Goal: Task Accomplishment & Management: Complete application form

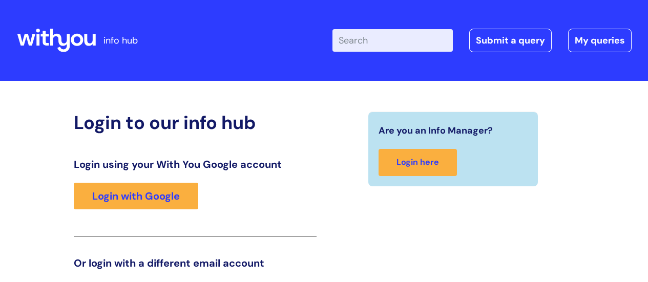
scroll to position [156, 0]
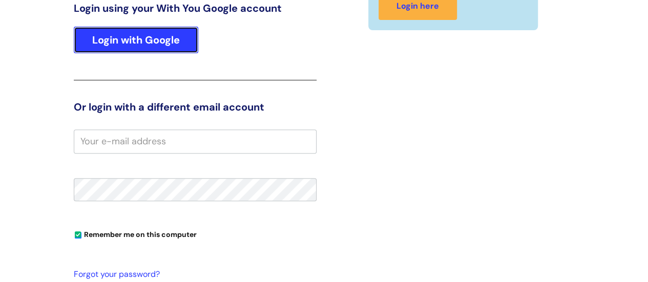
click at [156, 46] on link "Login with Google" at bounding box center [136, 40] width 124 height 27
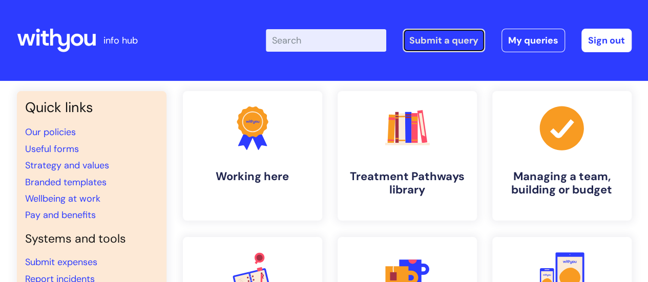
click at [465, 46] on link "Submit a query" at bounding box center [444, 41] width 82 height 24
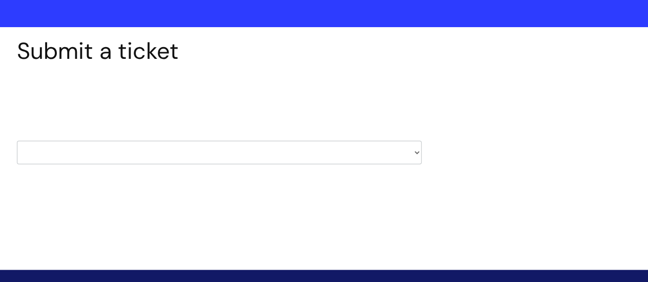
scroll to position [123, 0]
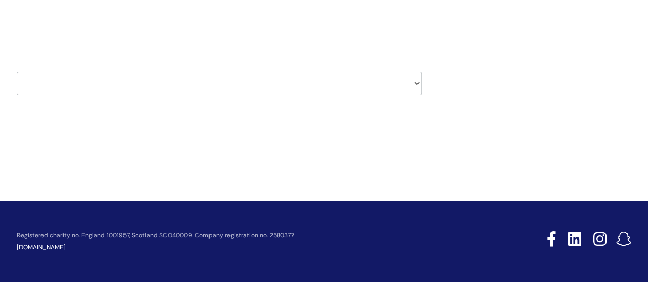
click at [171, 92] on select "HR / People IT and Support Clinical Drug Alerts Finance Accounts Data Support T…" at bounding box center [219, 84] width 405 height 24
select select "it_and_support"
click at [17, 72] on select "HR / People IT and Support Clinical Drug Alerts Finance Accounts Data Support T…" at bounding box center [219, 84] width 405 height 24
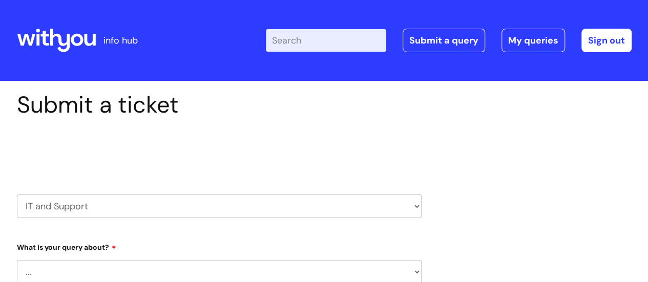
select select "80004157202"
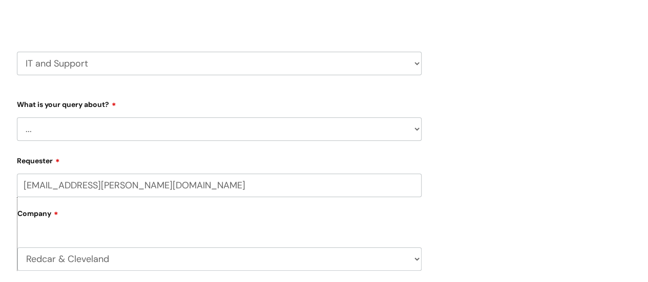
scroll to position [154, 0]
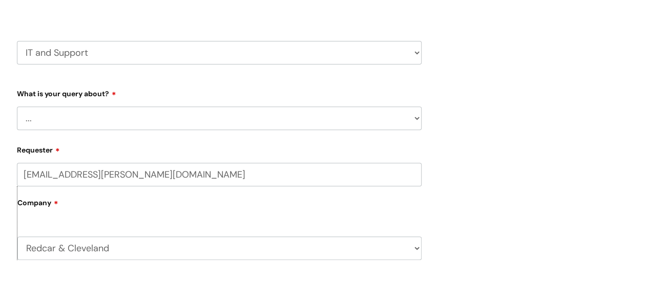
click at [137, 118] on select "... Mobile Phone Reset & MFA Accounts, Starters and Leavers IT Hardware issue I…" at bounding box center [219, 119] width 405 height 24
select select "Something Else"
click at [17, 107] on select "... Mobile Phone Reset & MFA Accounts, Starters and Leavers IT Hardware issue I…" at bounding box center [219, 119] width 405 height 24
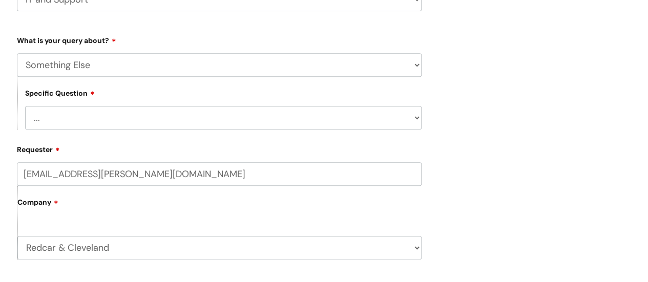
scroll to position [205, 0]
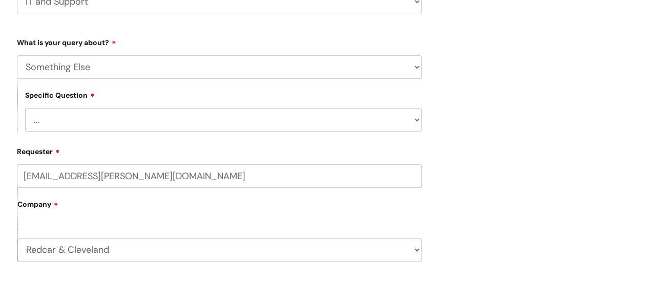
click at [87, 124] on select "... My problem is not listed" at bounding box center [223, 120] width 396 height 24
select select "My problem is not listed"
click at [25, 109] on select "... My problem is not listed" at bounding box center [223, 120] width 396 height 24
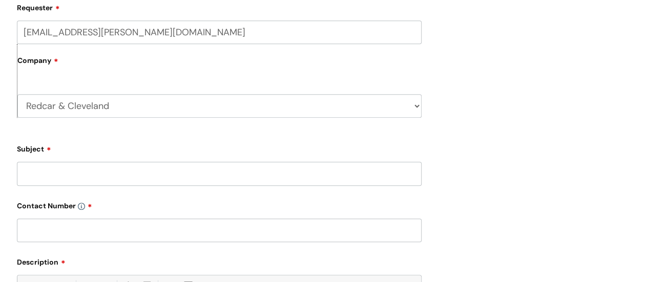
scroll to position [359, 0]
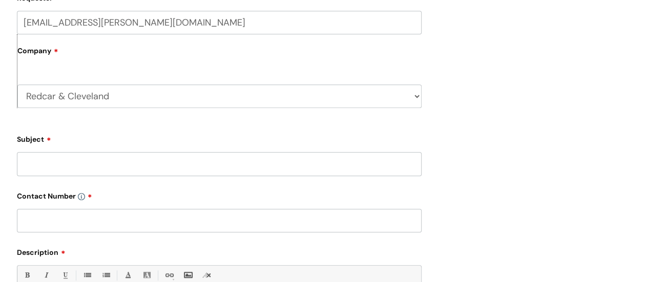
click at [74, 171] on input "Subject" at bounding box center [219, 164] width 405 height 24
type input "nhs email"
click at [71, 226] on input "text" at bounding box center [219, 221] width 405 height 24
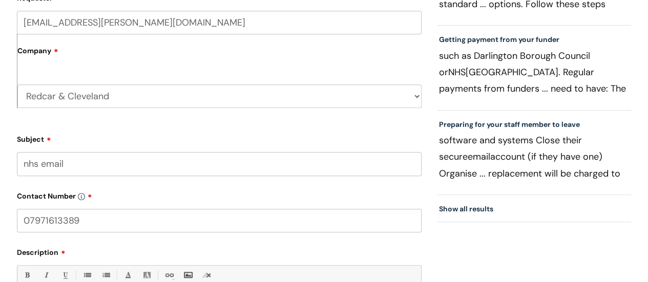
scroll to position [410, 0]
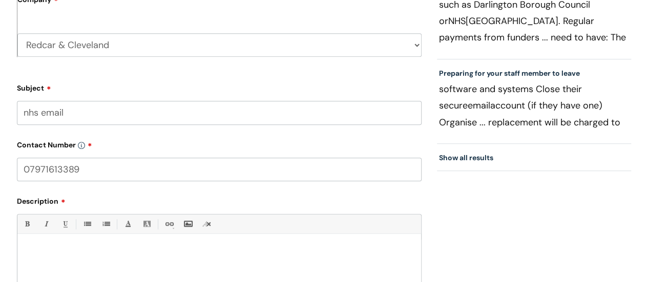
type input "07971613389"
click at [66, 244] on div at bounding box center [219, 275] width 404 height 71
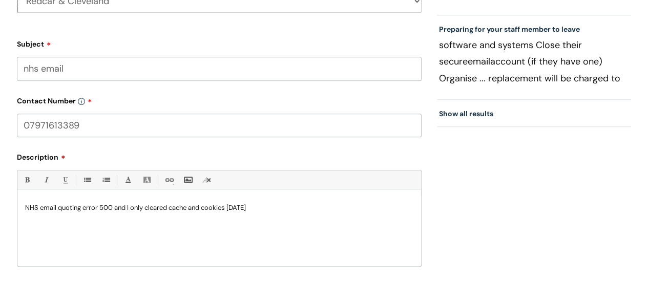
scroll to position [615, 0]
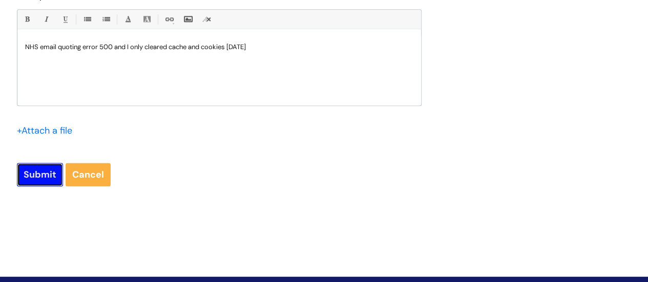
click at [43, 177] on input "Submit" at bounding box center [40, 175] width 46 height 24
type input "Please Wait..."
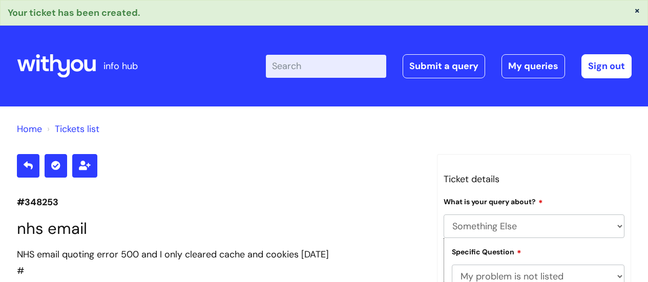
select select "Something Else"
select select "My problem is not listed"
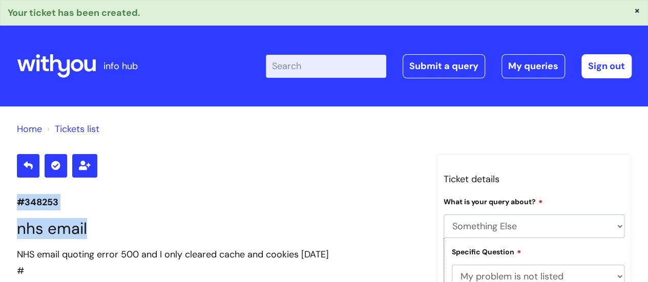
drag, startPoint x: 17, startPoint y: 200, endPoint x: 106, endPoint y: 228, distance: 93.0
copy section "#348253 nhs email"
